Goal: Task Accomplishment & Management: Manage account settings

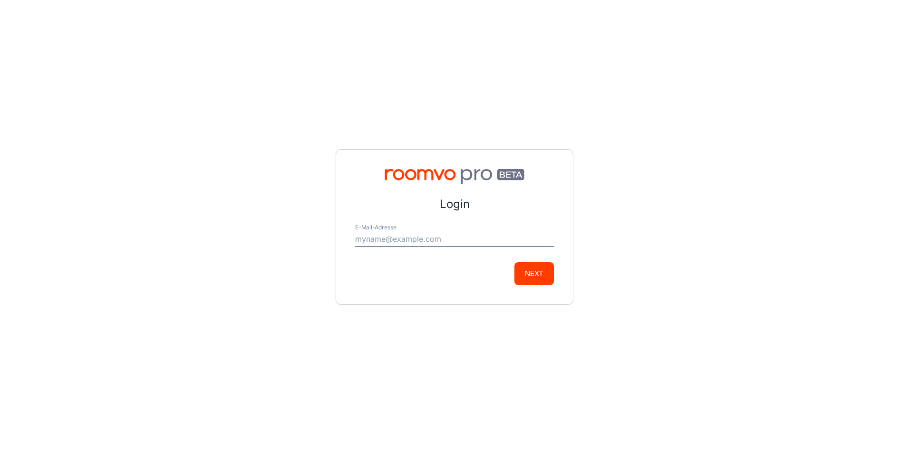
click at [402, 236] on input "E-Mail-Adresse" at bounding box center [454, 239] width 199 height 15
type input "[PERSON_NAME][EMAIL_ADDRESS][DOMAIN_NAME]"
click at [545, 269] on button "Next" at bounding box center [534, 273] width 39 height 23
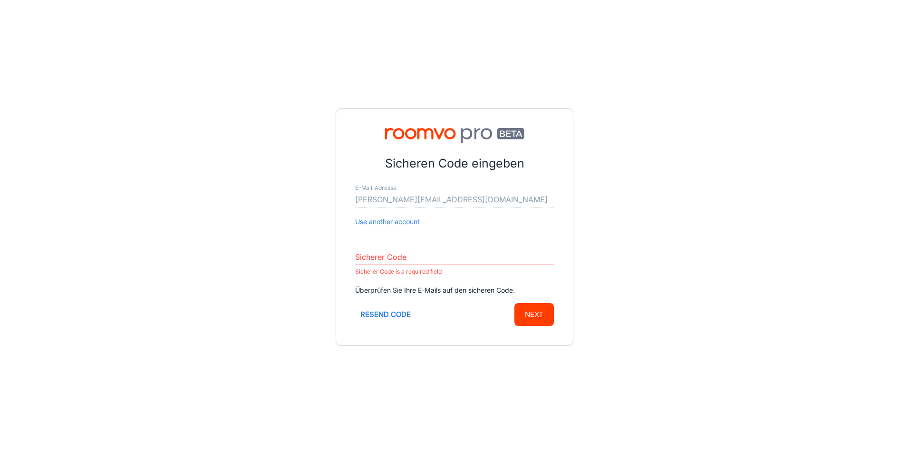
click at [402, 263] on input "Sicherer Code" at bounding box center [454, 257] width 199 height 15
paste input "166847"
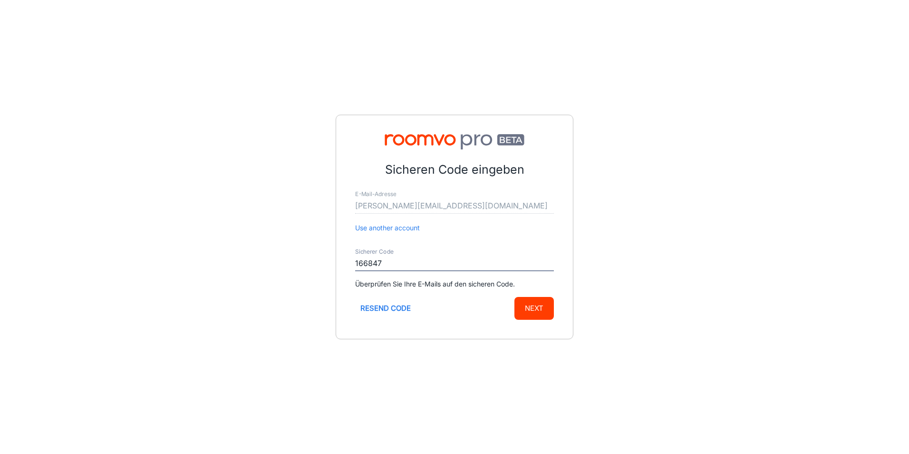
type input "166847"
click at [544, 305] on button "Next" at bounding box center [534, 308] width 39 height 23
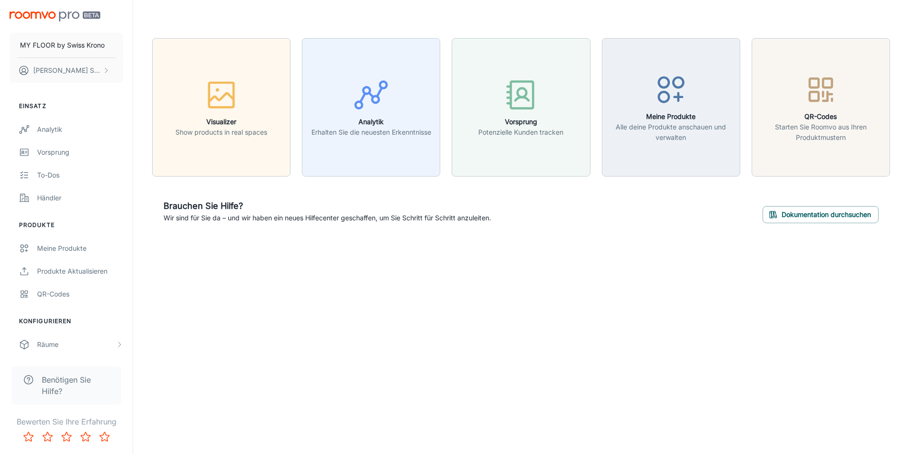
click at [354, 357] on div "MY FLOOR by [DEMOGRAPHIC_DATA] Krono [PERSON_NAME] Einsatz Analytik Vorsprung T…" at bounding box center [454, 227] width 909 height 454
click at [351, 352] on div "MY FLOOR by [DEMOGRAPHIC_DATA] Krono [PERSON_NAME] Einsatz Analytik Vorsprung T…" at bounding box center [454, 227] width 909 height 454
click at [229, 312] on div "MY FLOOR by [DEMOGRAPHIC_DATA] Krono [PERSON_NAME] Einsatz Analytik Vorsprung T…" at bounding box center [454, 227] width 909 height 454
click at [447, 334] on div "MY FLOOR by [DEMOGRAPHIC_DATA] Krono [PERSON_NAME] Einsatz Analytik Vorsprung T…" at bounding box center [454, 227] width 909 height 454
click at [66, 246] on div "Meine Produkte" at bounding box center [80, 248] width 86 height 10
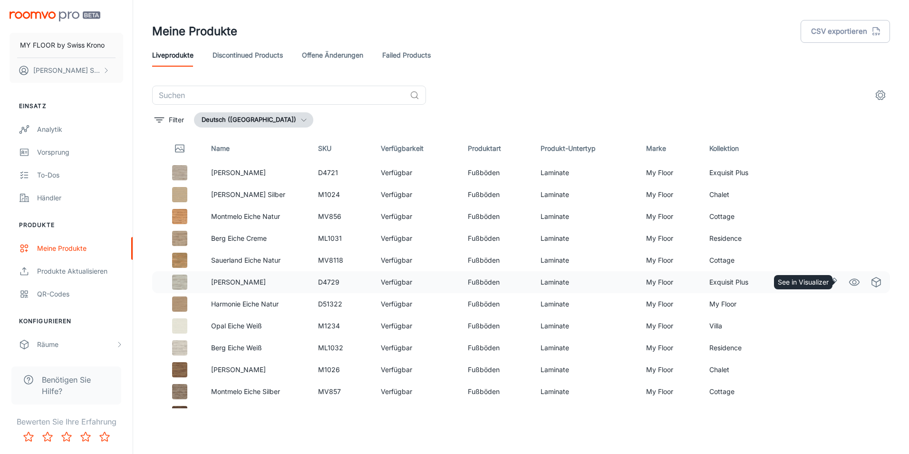
click at [849, 284] on icon "See in Visualizer" at bounding box center [854, 281] width 11 height 11
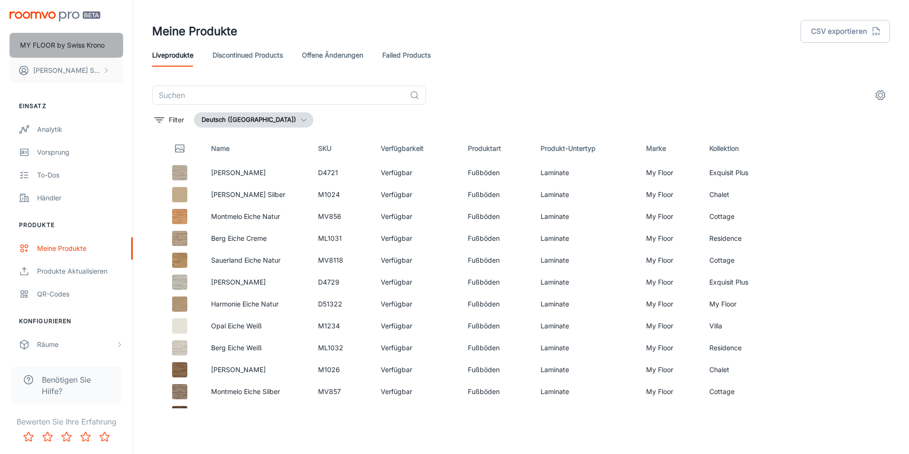
click at [75, 42] on p "MY FLOOR by Swiss Krono" at bounding box center [62, 45] width 85 height 10
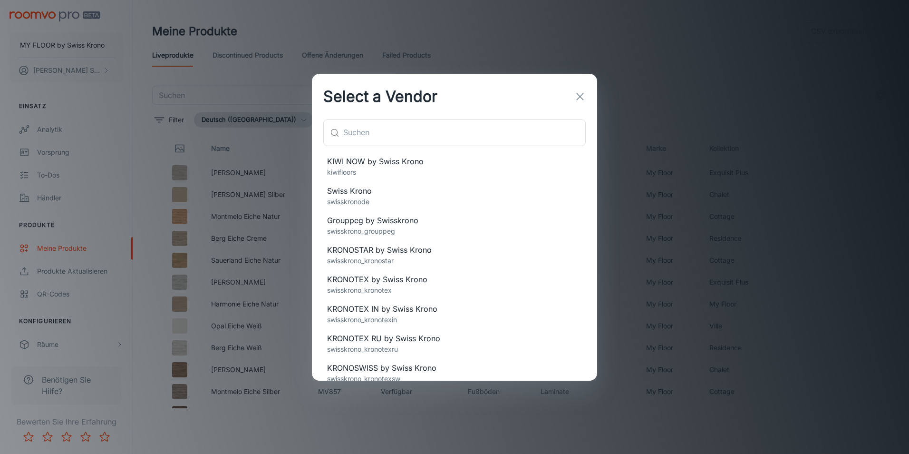
scroll to position [98, 0]
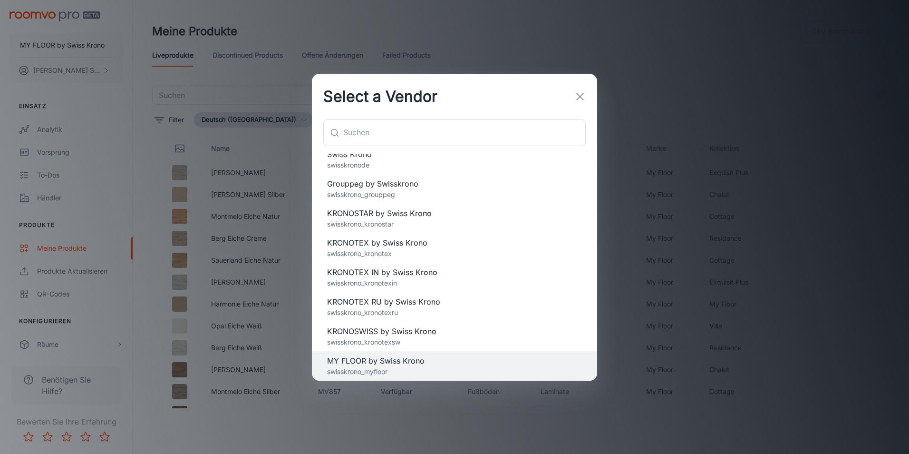
click at [424, 251] on p "swisskrono_kronotex" at bounding box center [454, 253] width 255 height 10
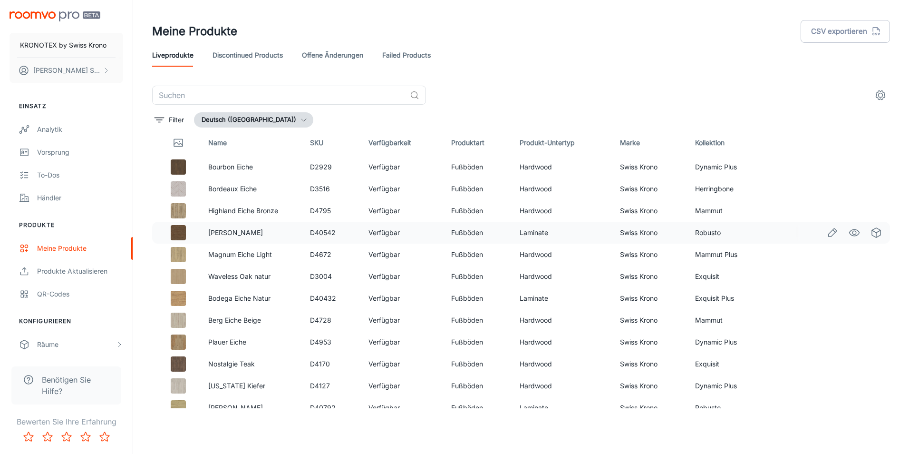
scroll to position [0, 0]
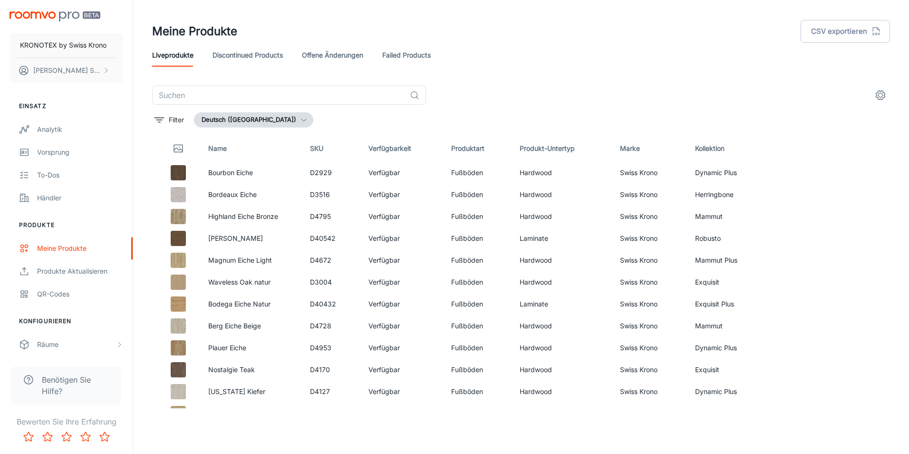
click at [705, 151] on th "Kollektion" at bounding box center [738, 148] width 101 height 27
click at [249, 58] on link "Discontinued Products" at bounding box center [248, 55] width 70 height 23
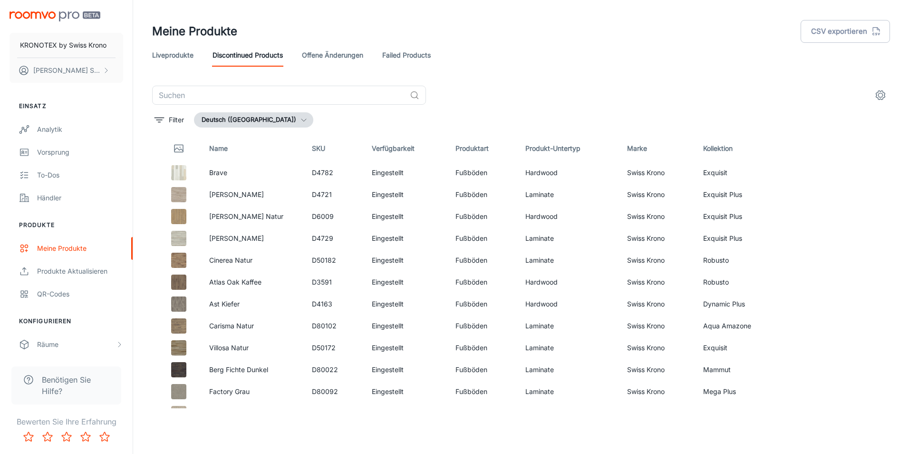
click at [339, 61] on link "offene Änderungen" at bounding box center [332, 55] width 61 height 23
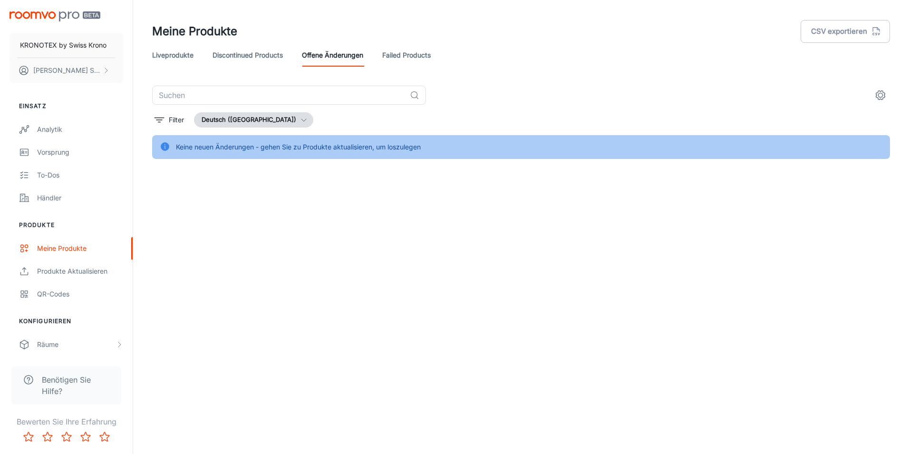
click at [263, 54] on link "Discontinued Products" at bounding box center [248, 55] width 70 height 23
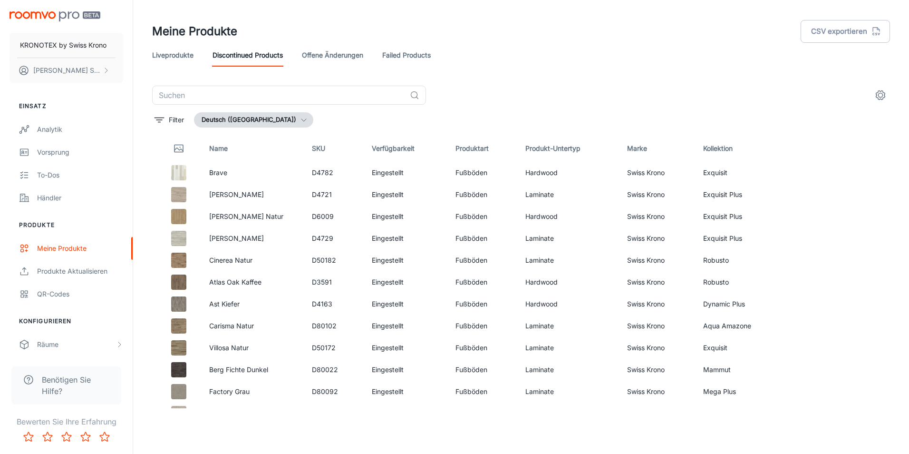
click at [874, 95] on button "settings" at bounding box center [880, 95] width 19 height 19
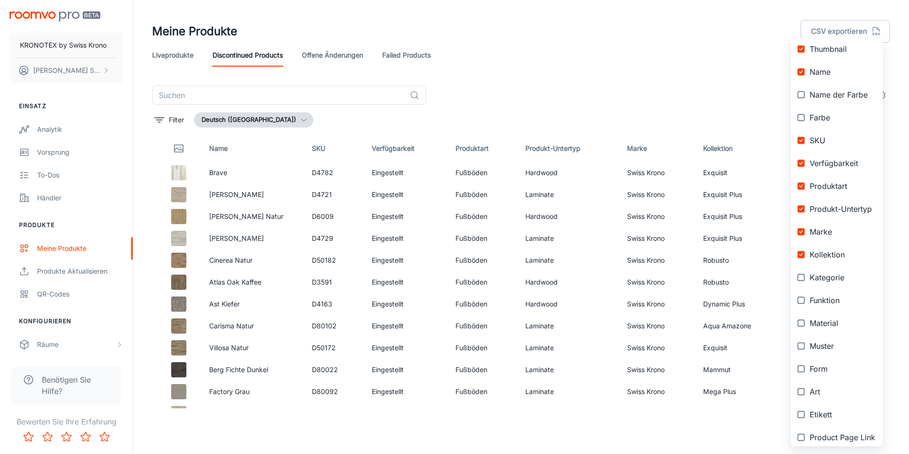
scroll to position [71, 0]
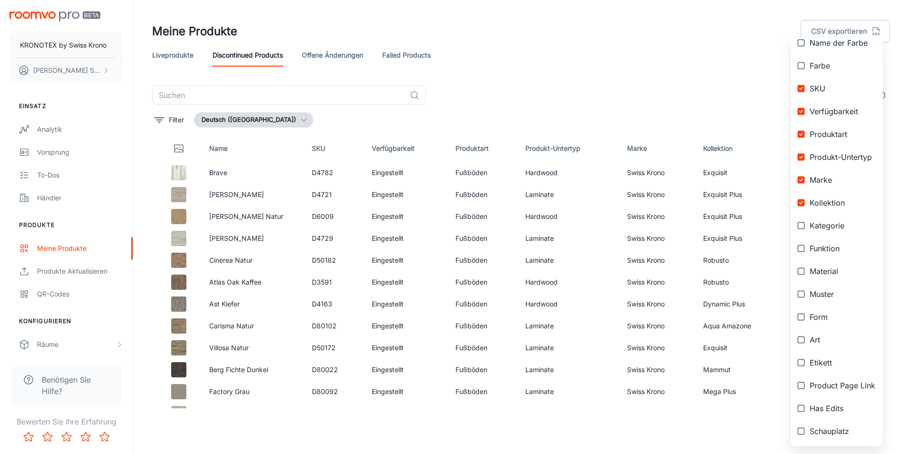
click at [615, 58] on div at bounding box center [454, 227] width 909 height 454
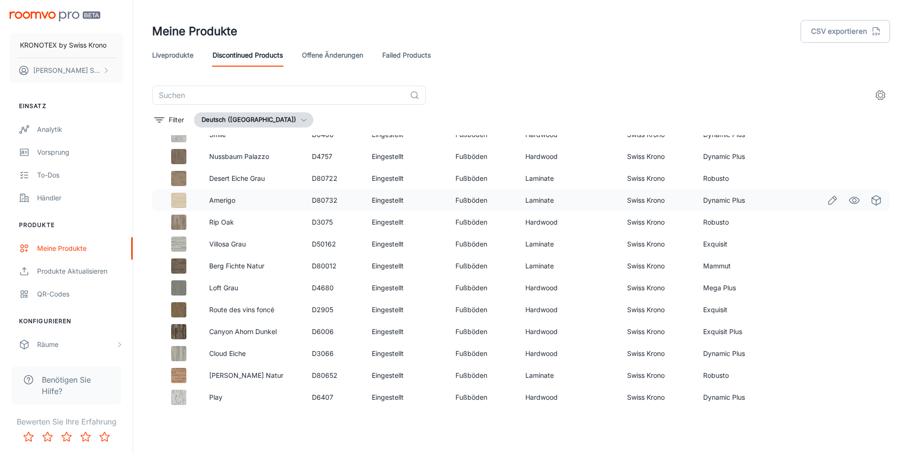
scroll to position [0, 0]
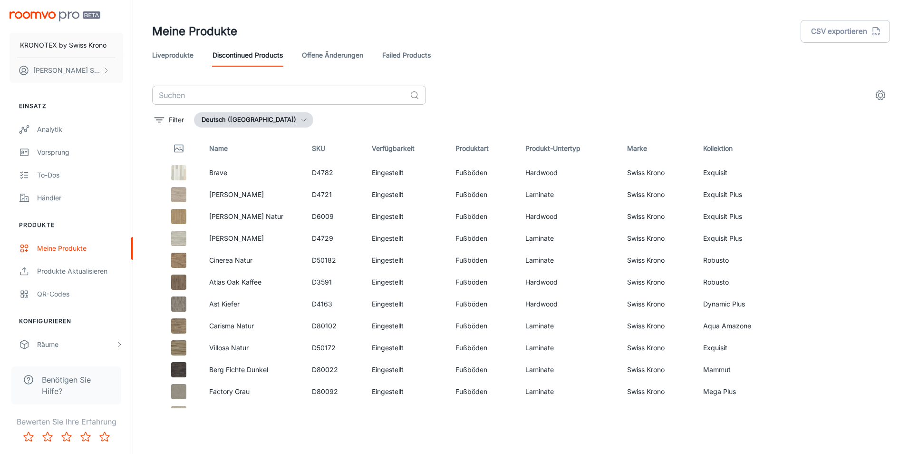
click at [243, 92] on input "text" at bounding box center [279, 95] width 254 height 19
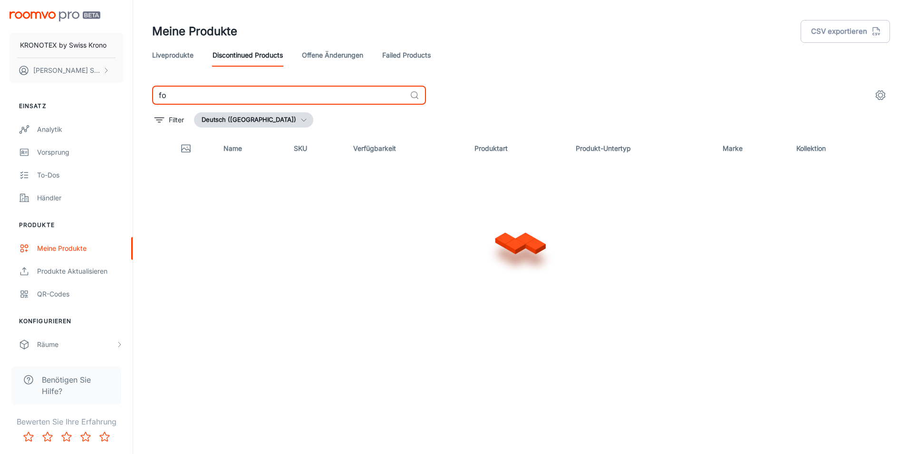
type input "f"
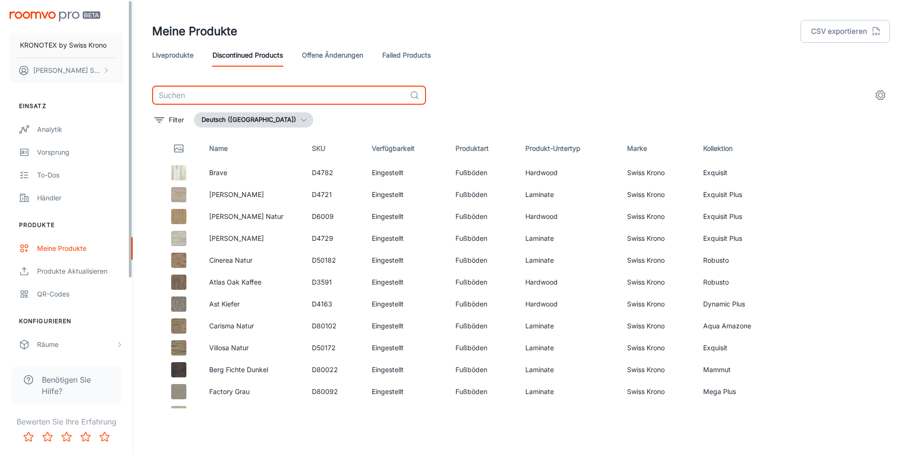
click at [172, 53] on link "Liveprodukte" at bounding box center [172, 55] width 41 height 23
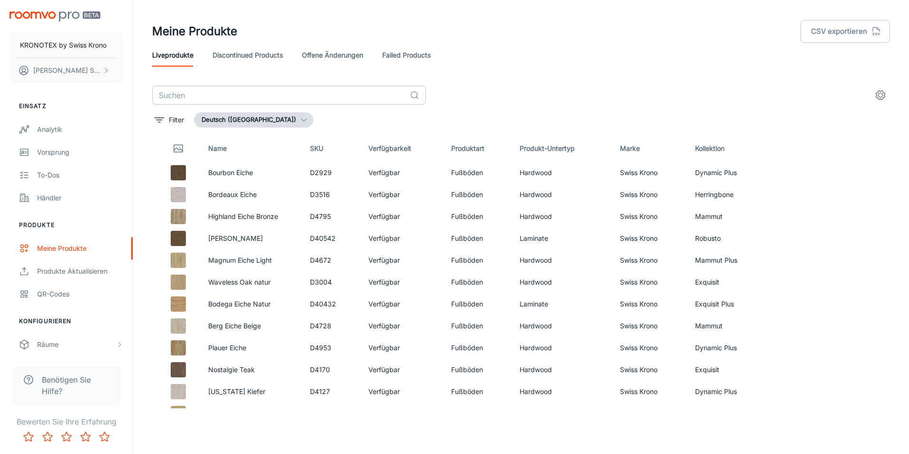
click at [180, 95] on input "text" at bounding box center [279, 95] width 254 height 19
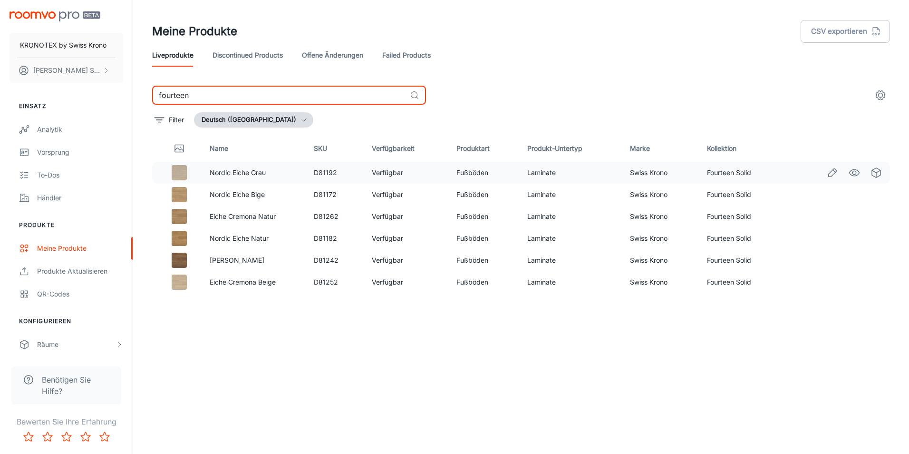
type input "fourteen"
click at [216, 167] on p "Nordic Eiche Grau" at bounding box center [254, 172] width 89 height 10
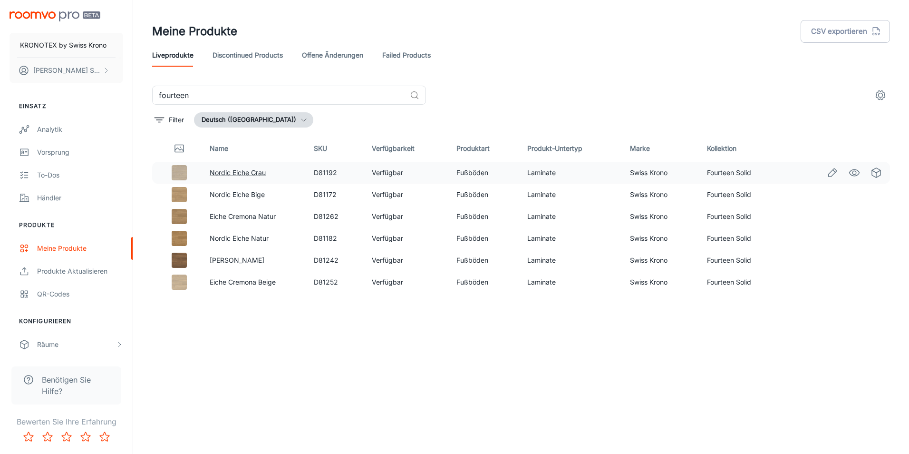
click at [216, 172] on link "Nordic Eiche Grau" at bounding box center [238, 172] width 56 height 8
click at [848, 169] on link "See in Visualizer" at bounding box center [855, 173] width 16 height 16
click at [255, 102] on input "fourteen" at bounding box center [279, 95] width 254 height 19
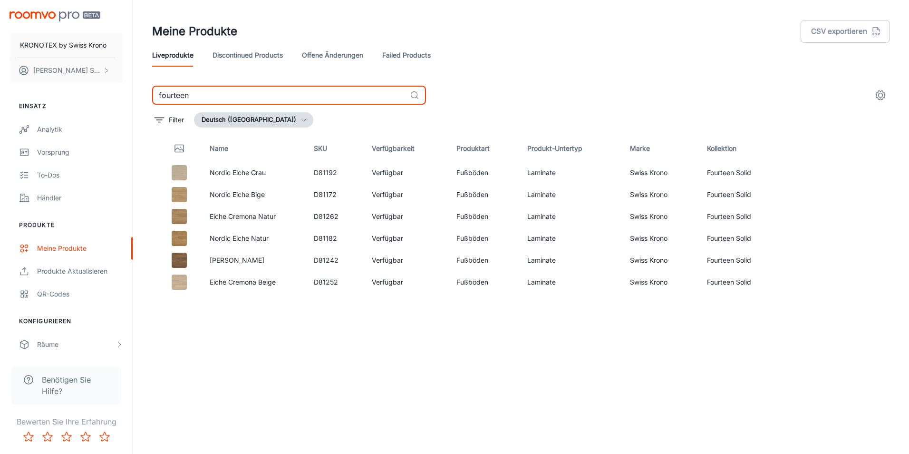
drag, startPoint x: 238, startPoint y: 97, endPoint x: 114, endPoint y: 97, distance: 124.1
click at [114, 97] on div "KRONOTEX by [DEMOGRAPHIC_DATA] Krono [PERSON_NAME] Einsatz Analytik Vorsprung T…" at bounding box center [454, 223] width 909 height 446
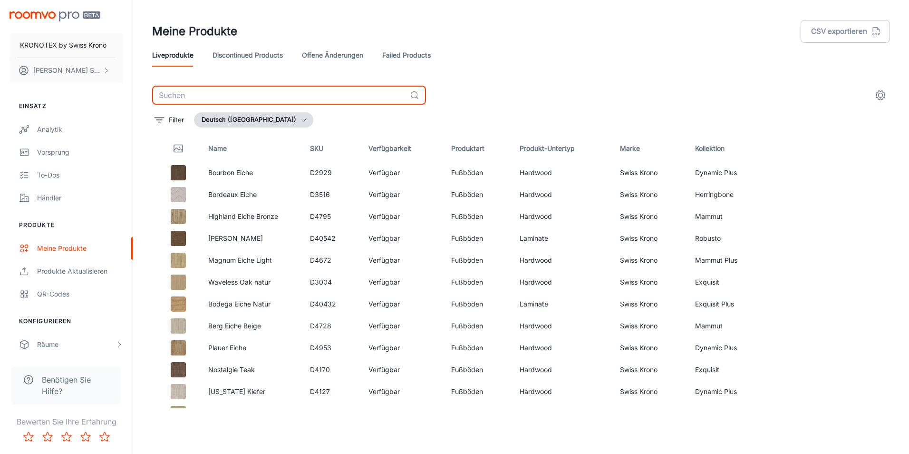
click at [564, 83] on header "Meine Produkte CSV exportieren Liveprodukte Discontinued Products offene Änderu…" at bounding box center [521, 43] width 761 height 86
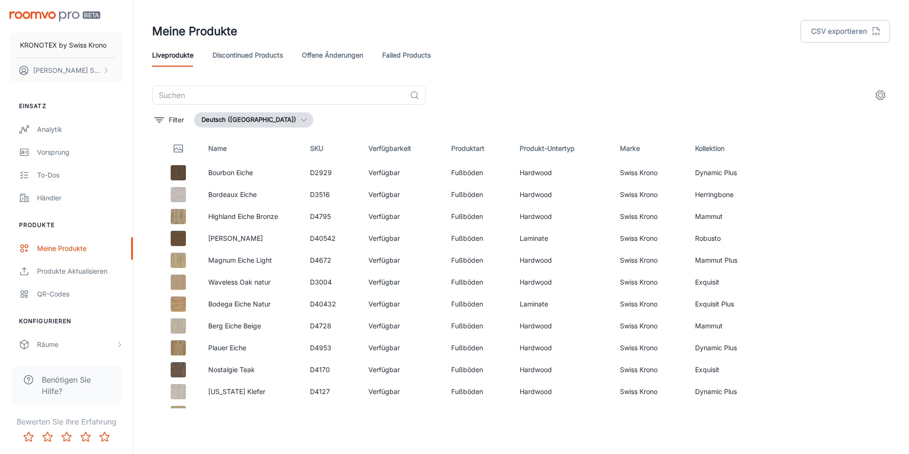
click at [502, 70] on header "Meine Produkte CSV exportieren Liveprodukte Discontinued Products offene Änderu…" at bounding box center [521, 43] width 761 height 86
click at [232, 89] on input "text" at bounding box center [279, 95] width 254 height 19
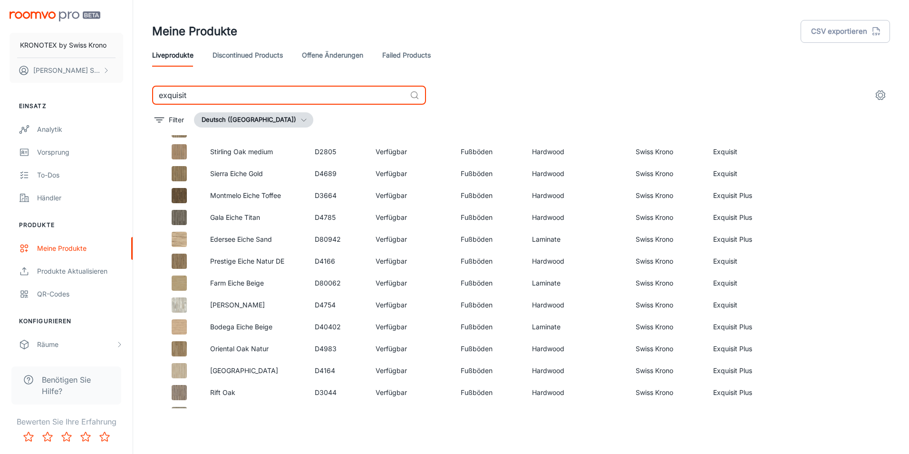
scroll to position [1679, 0]
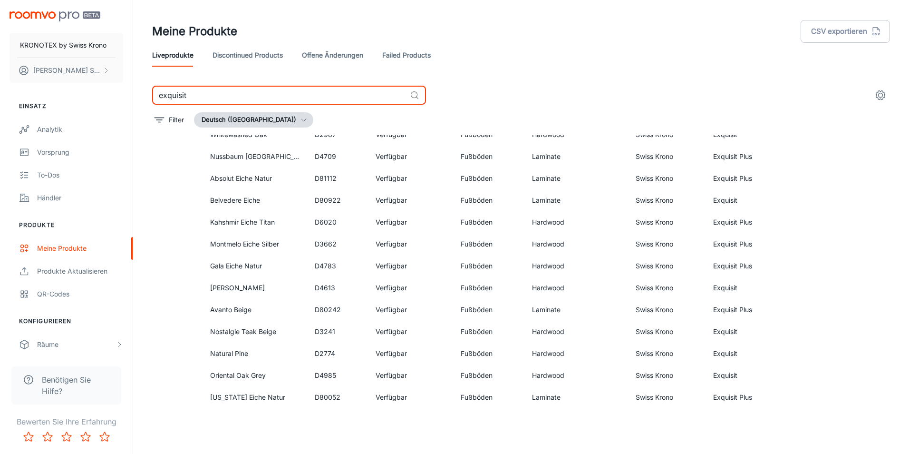
type input "exquisit"
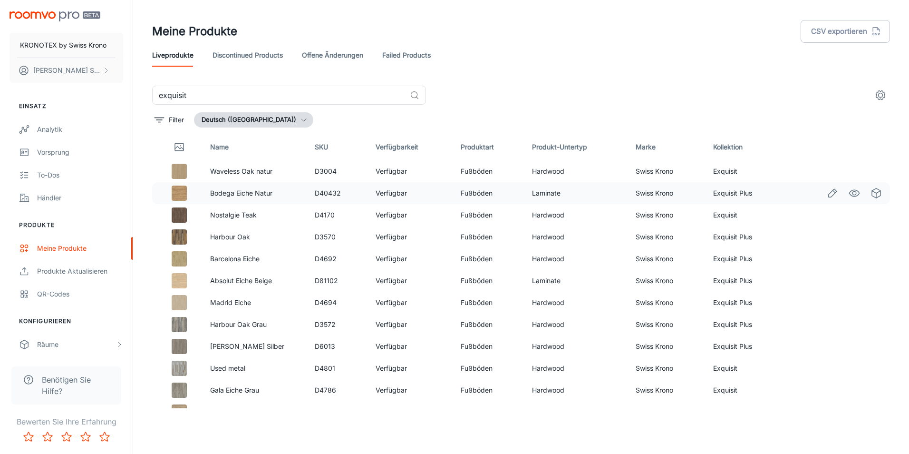
scroll to position [0, 0]
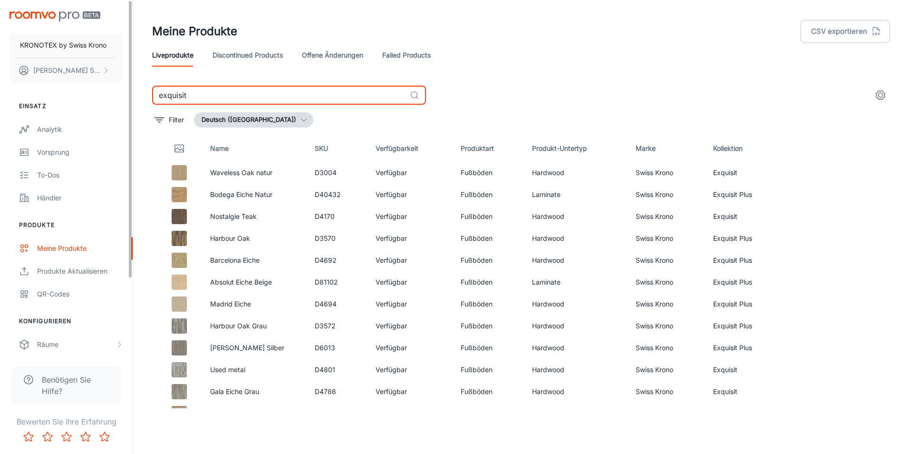
drag, startPoint x: 294, startPoint y: 102, endPoint x: 100, endPoint y: 103, distance: 193.6
click at [100, 103] on div "KRONOTEX by [DEMOGRAPHIC_DATA] Krono [PERSON_NAME] Einsatz Analytik Vorsprung T…" at bounding box center [454, 223] width 909 height 446
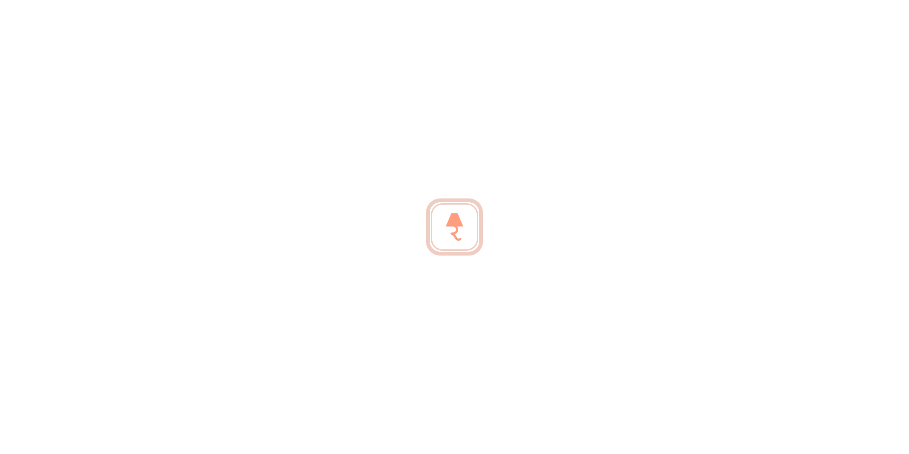
type input "my floor"
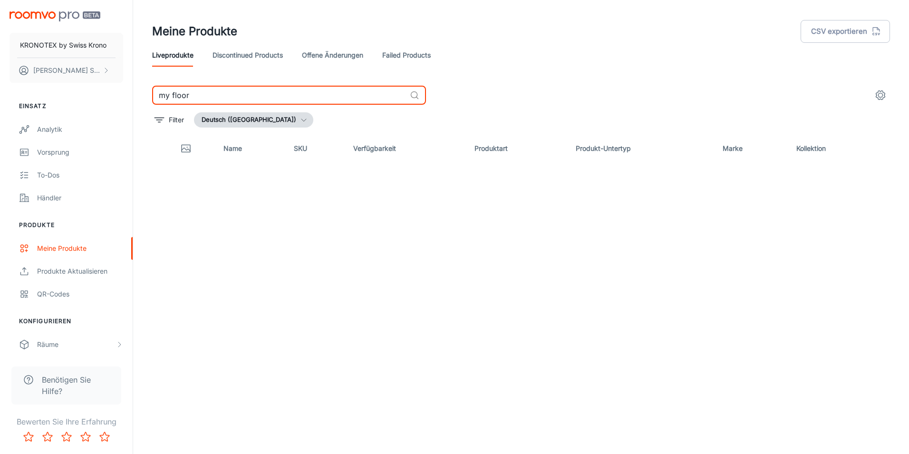
drag, startPoint x: 208, startPoint y: 87, endPoint x: 135, endPoint y: 83, distance: 72.9
click at [137, 83] on div "Meine Produkte CSV exportieren Liveprodukte Discontinued Products offene Änderu…" at bounding box center [521, 223] width 776 height 446
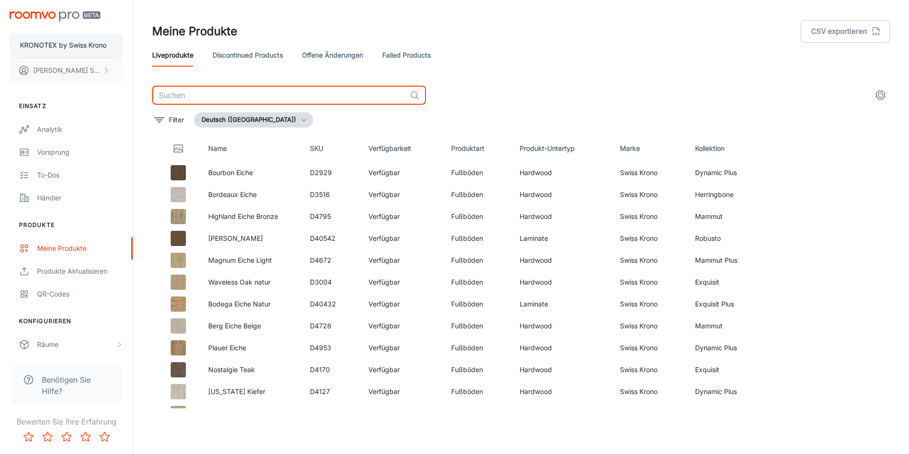
click at [91, 36] on button "KRONOTEX by Swiss Krono" at bounding box center [67, 45] width 114 height 25
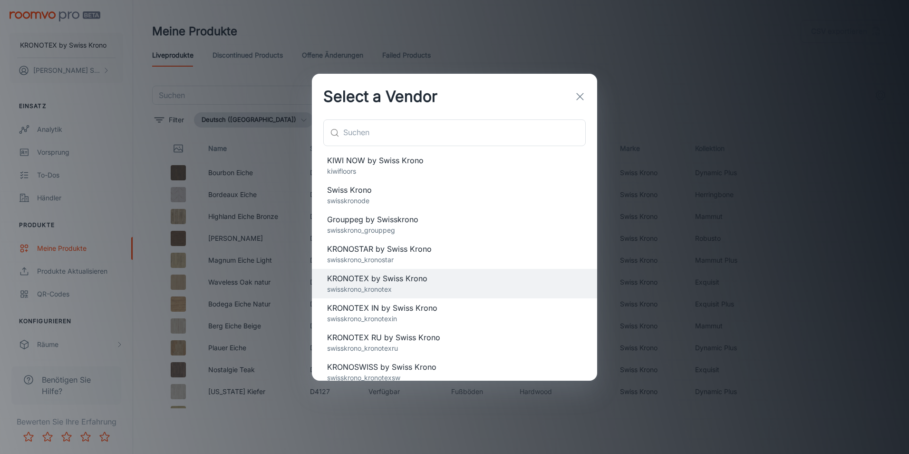
scroll to position [98, 0]
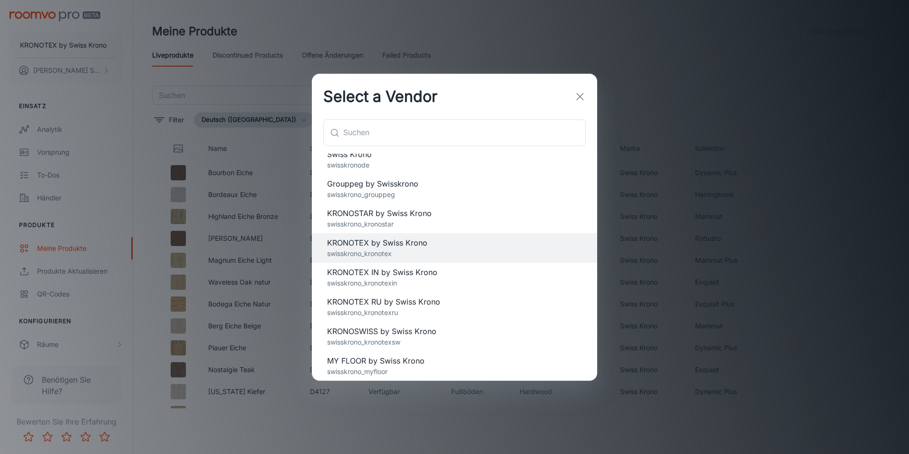
click at [395, 366] on span "MY FLOOR by Swiss Krono" at bounding box center [454, 360] width 255 height 11
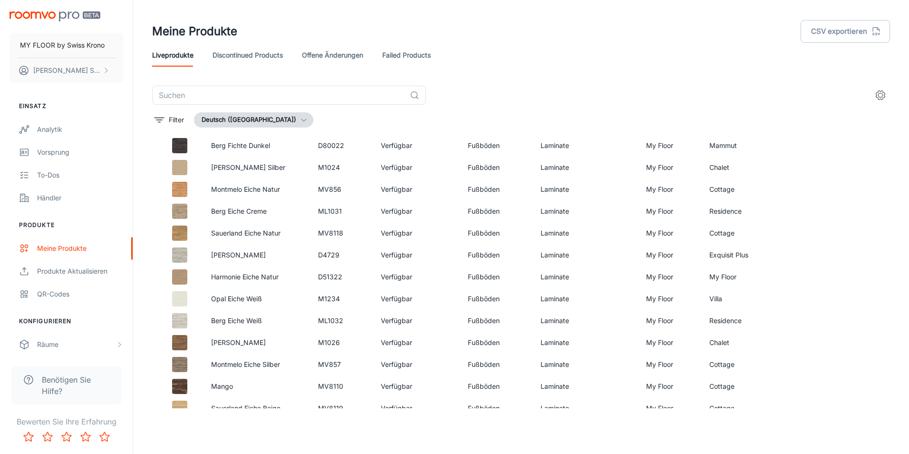
scroll to position [0, 0]
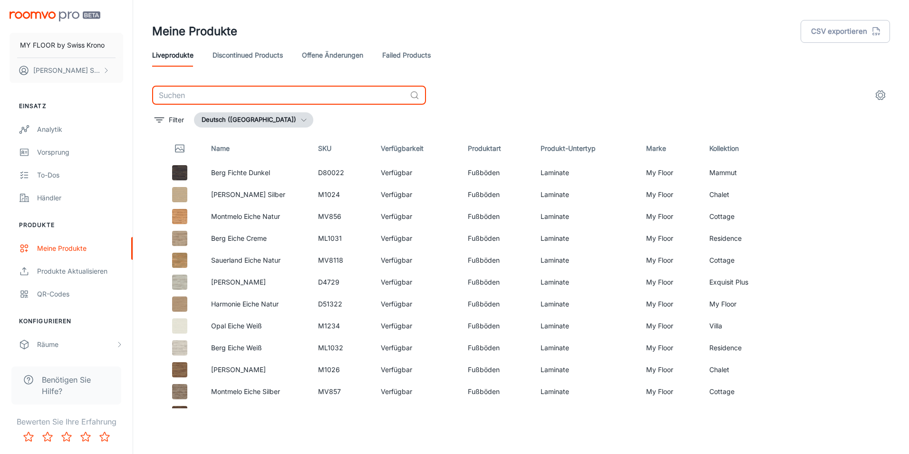
click at [263, 96] on input "text" at bounding box center [279, 95] width 254 height 19
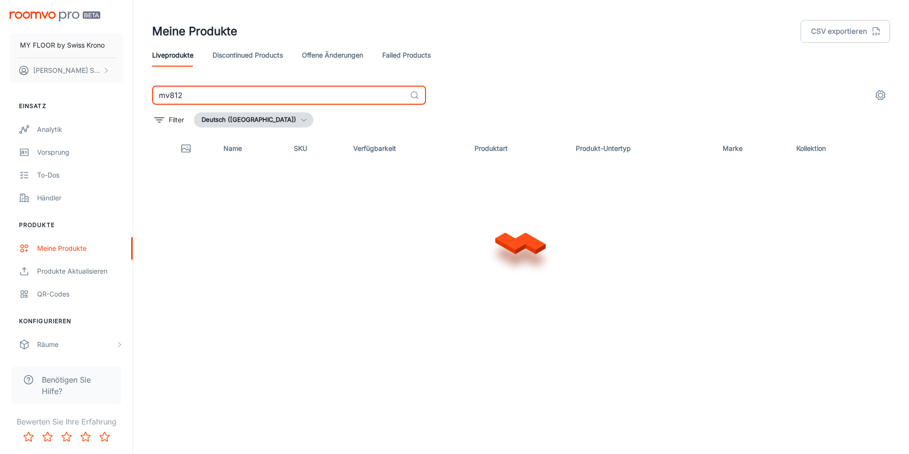
type input "mv8124"
drag, startPoint x: 207, startPoint y: 96, endPoint x: 137, endPoint y: 96, distance: 70.4
click at [137, 96] on div "Meine Produkte CSV exportieren Liveprodukte Discontinued Products offene Änderu…" at bounding box center [521, 223] width 776 height 446
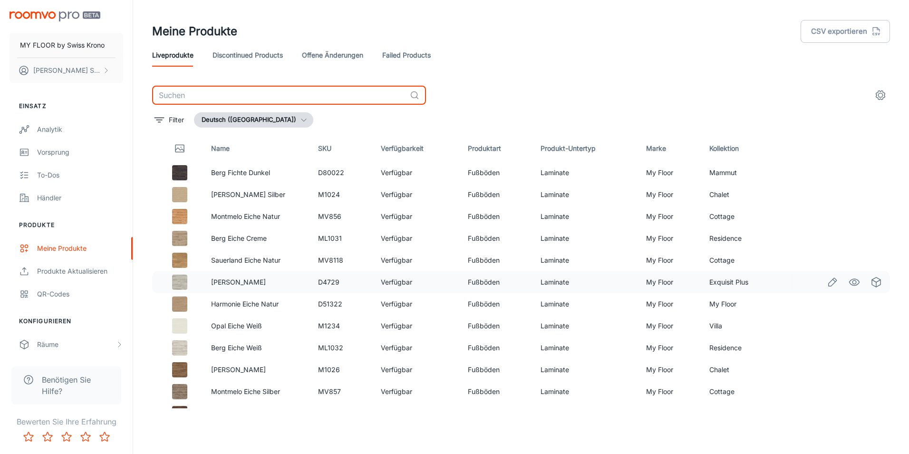
click at [827, 284] on icon "Edit" at bounding box center [832, 281] width 11 height 11
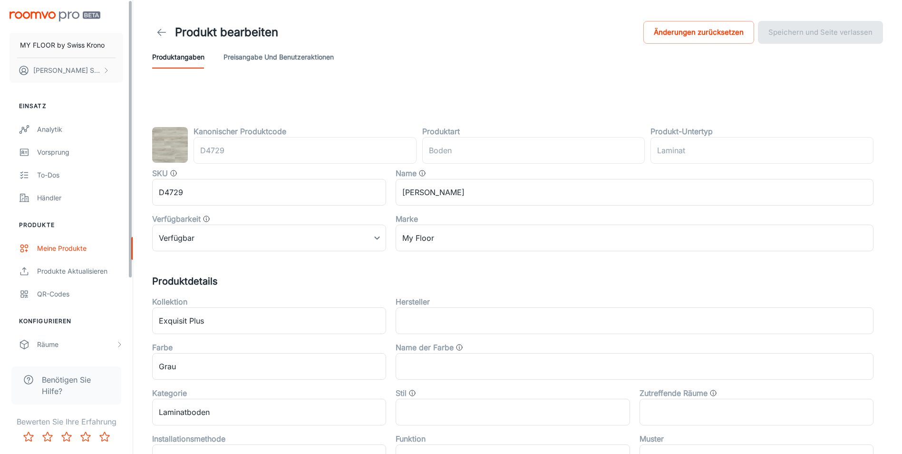
click at [164, 32] on line at bounding box center [162, 32] width 8 height 0
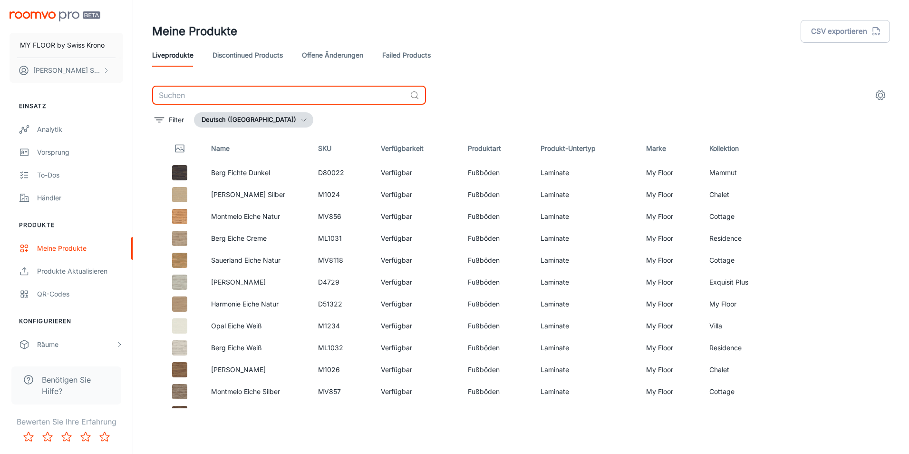
click at [352, 94] on input "text" at bounding box center [279, 95] width 254 height 19
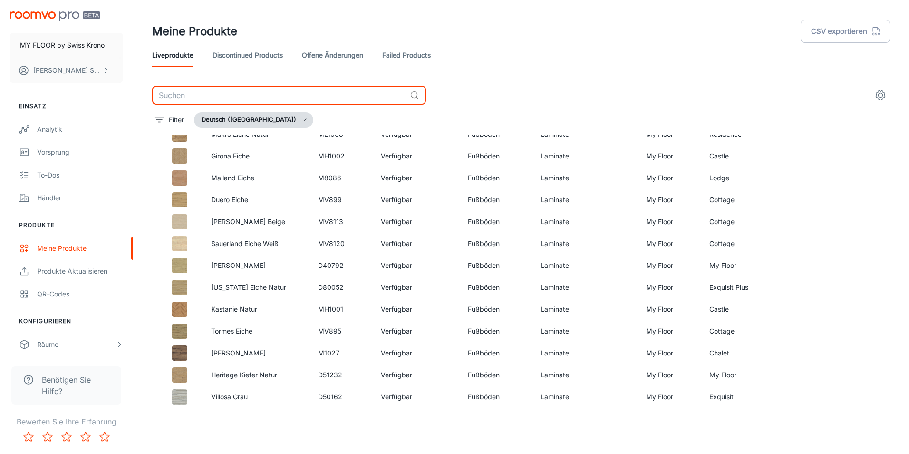
scroll to position [956, 0]
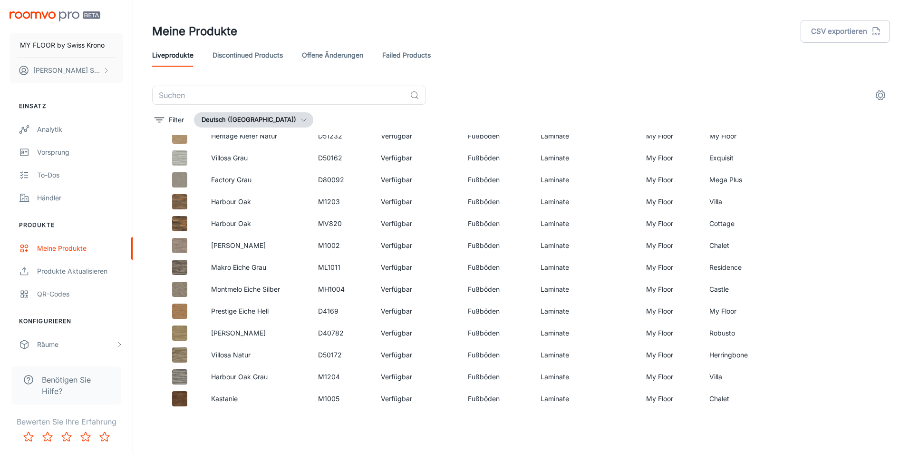
click at [560, 63] on div "Liveprodukte Discontinued Products offene Änderungen Failed Products" at bounding box center [521, 55] width 738 height 23
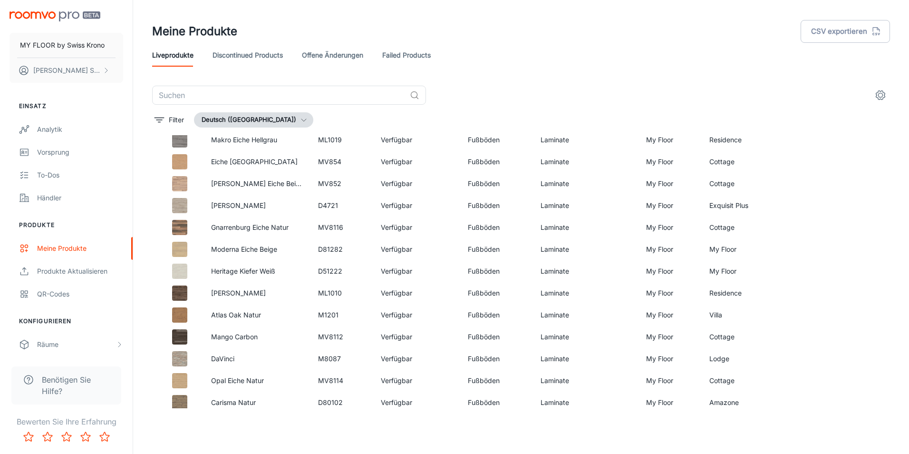
scroll to position [1460, 0]
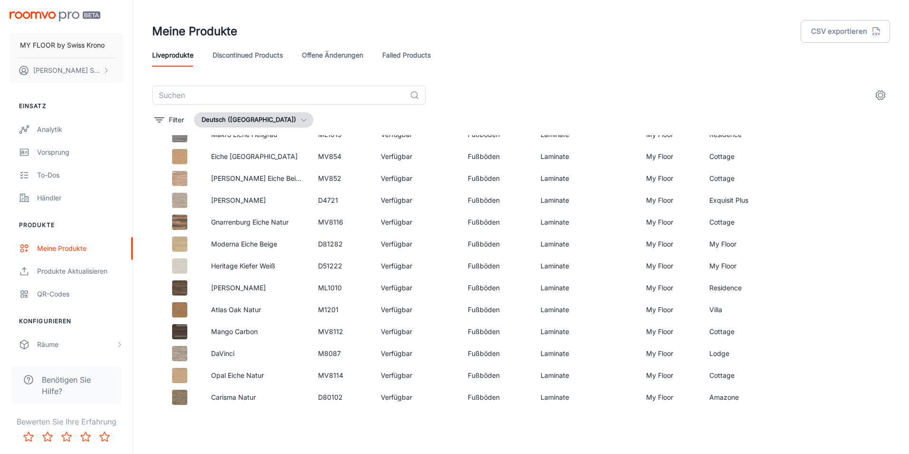
click at [145, 281] on div "​ Filter Deutsch ([GEOGRAPHIC_DATA]) Name SKU Verfügbarkeit Produktart Produkt-…" at bounding box center [521, 247] width 761 height 322
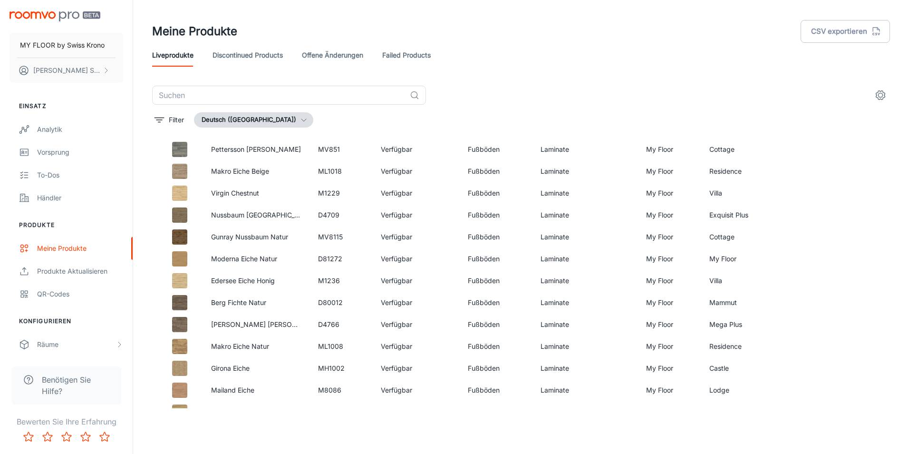
scroll to position [266, 0]
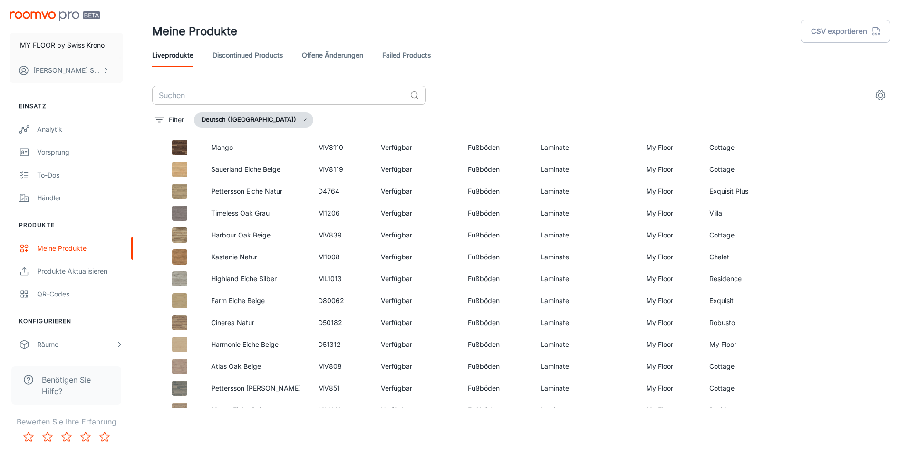
click at [202, 91] on input "text" at bounding box center [279, 95] width 254 height 19
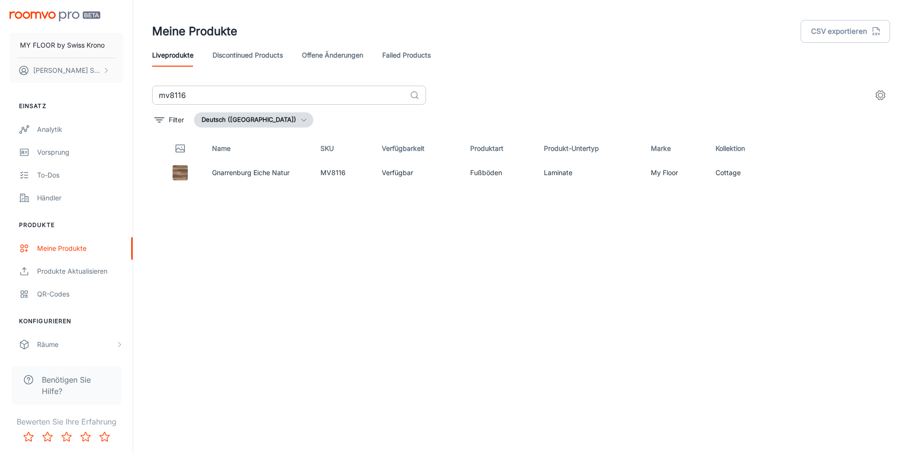
click at [256, 99] on input "mv8116" at bounding box center [279, 95] width 254 height 19
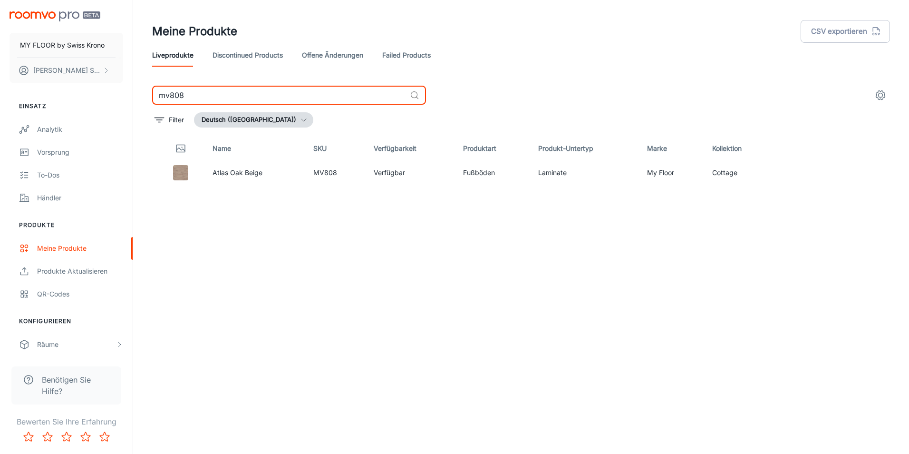
type input "mv808"
